Goal: Task Accomplishment & Management: Manage account settings

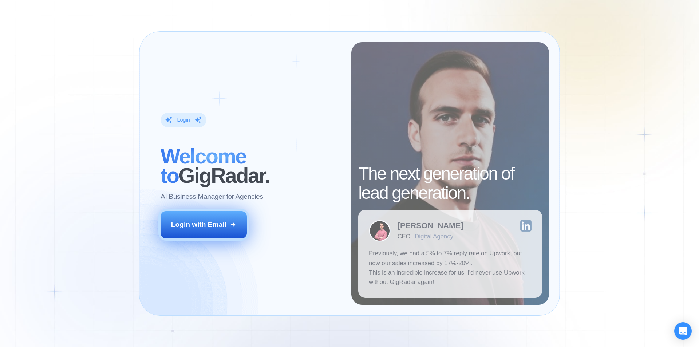
click at [220, 226] on div "Login with Email" at bounding box center [198, 224] width 55 height 9
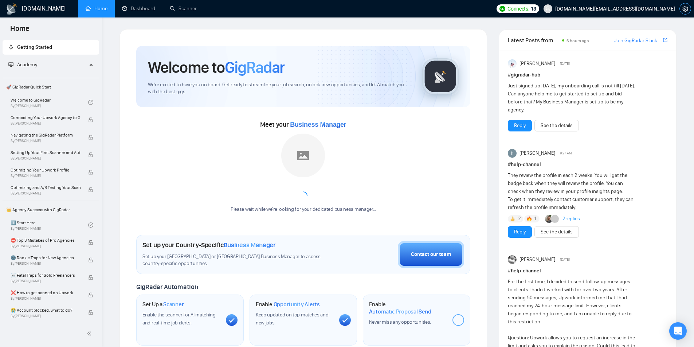
click at [686, 7] on icon "setting" at bounding box center [685, 9] width 6 height 6
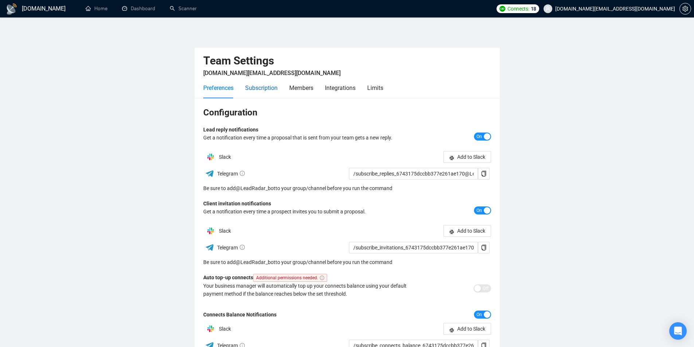
click at [270, 85] on div "Subscription" at bounding box center [261, 87] width 32 height 9
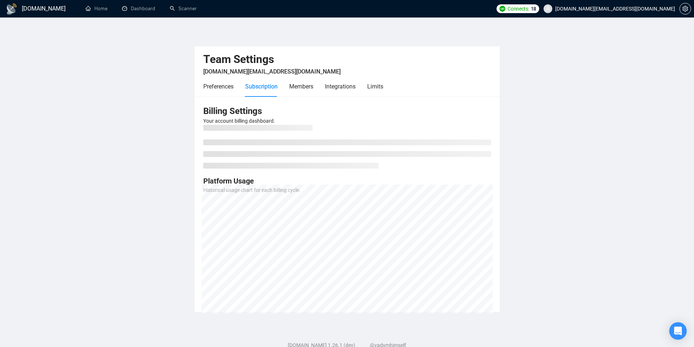
scroll to position [23, 0]
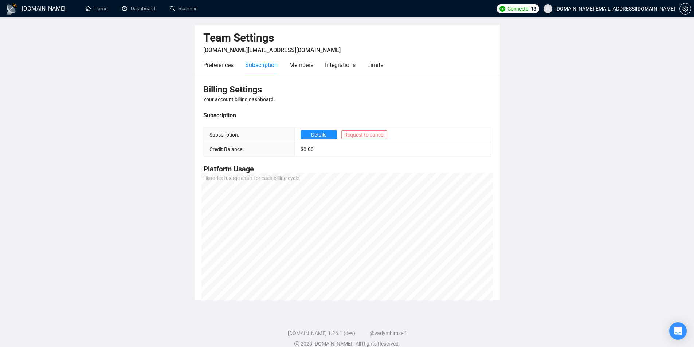
click at [362, 134] on span "Request to cancel" at bounding box center [364, 135] width 40 height 8
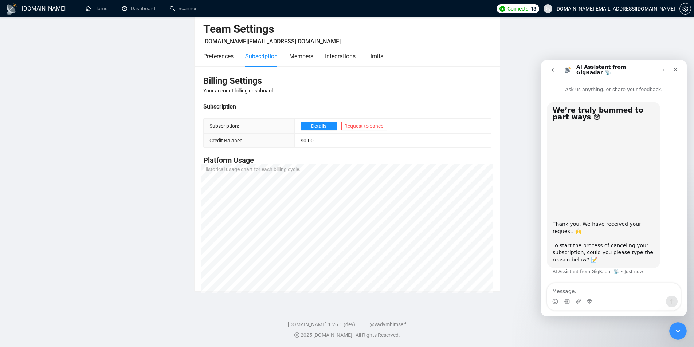
scroll to position [32, 0]
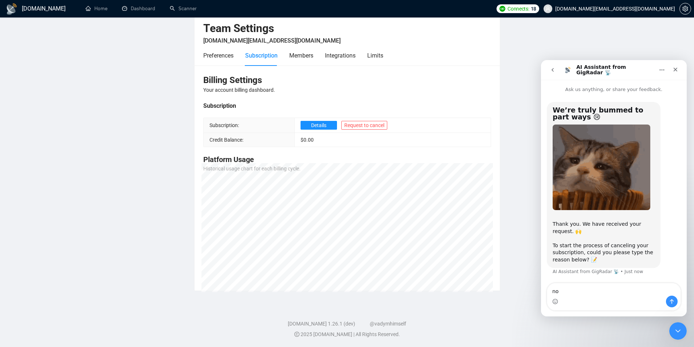
type textarea "n"
type textarea "currently not going to use upwork anymore"
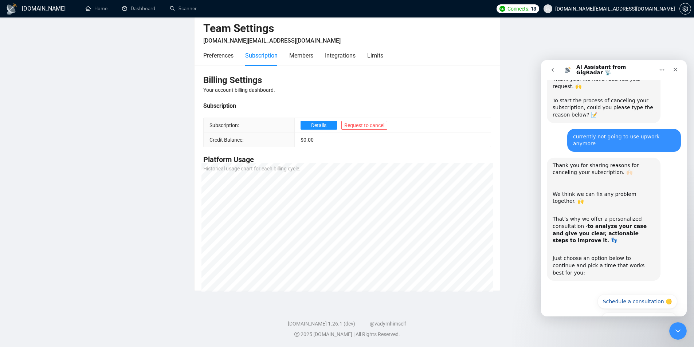
scroll to position [146, 0]
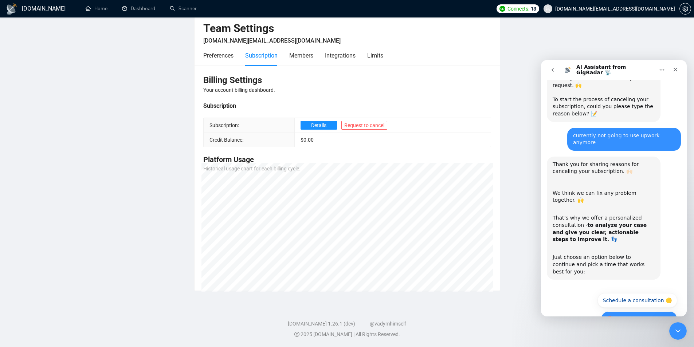
click at [639, 311] on button "🔴 No, continue to cancel" at bounding box center [639, 318] width 76 height 15
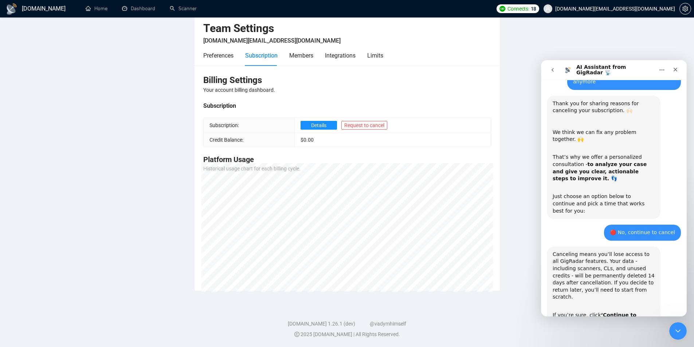
scroll to position [233, 0]
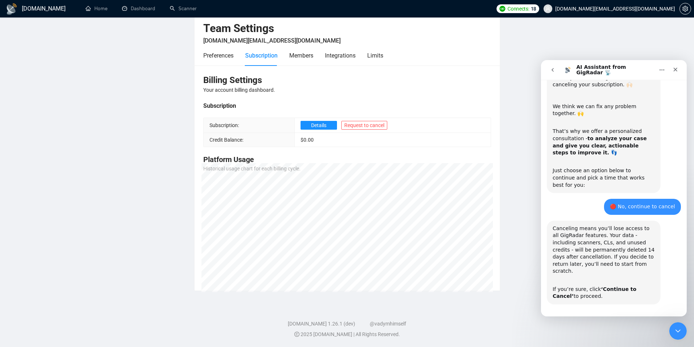
click at [645, 318] on button "🔴 Continue to Cancel" at bounding box center [643, 325] width 67 height 15
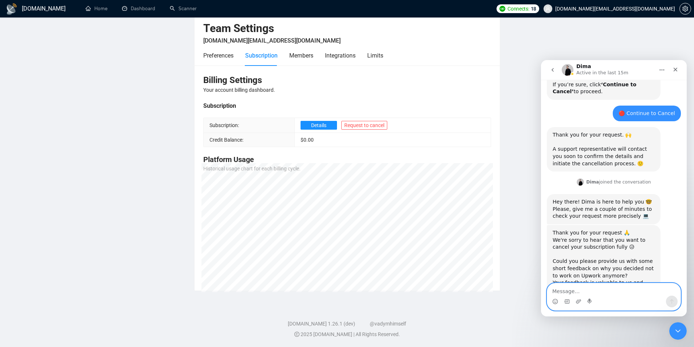
scroll to position [439, 0]
type textarea "consider to switch to different business area"
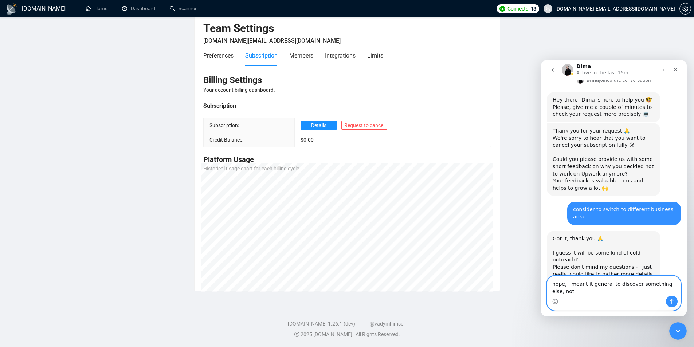
scroll to position [547, 0]
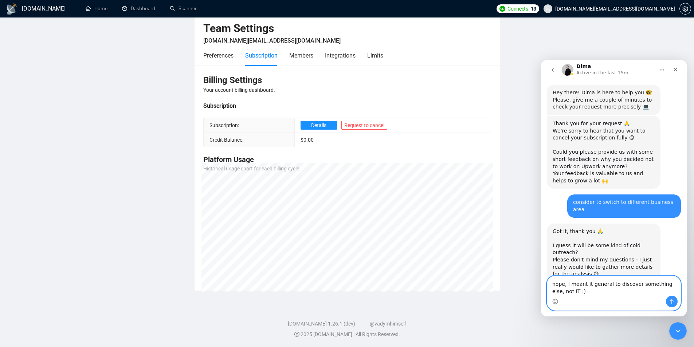
type textarea "nope, I meant it general to discover something else, not IT :)"
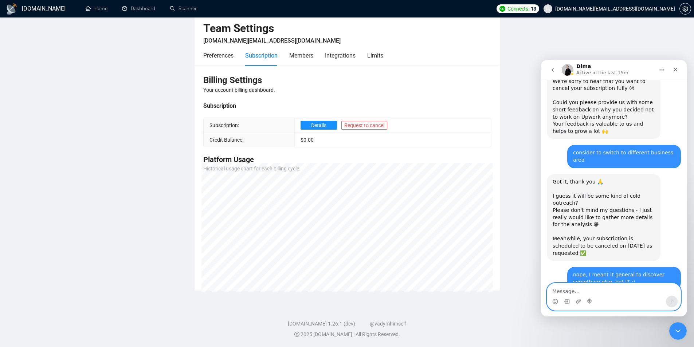
scroll to position [640, 0]
